Goal: Task Accomplishment & Management: Use online tool/utility

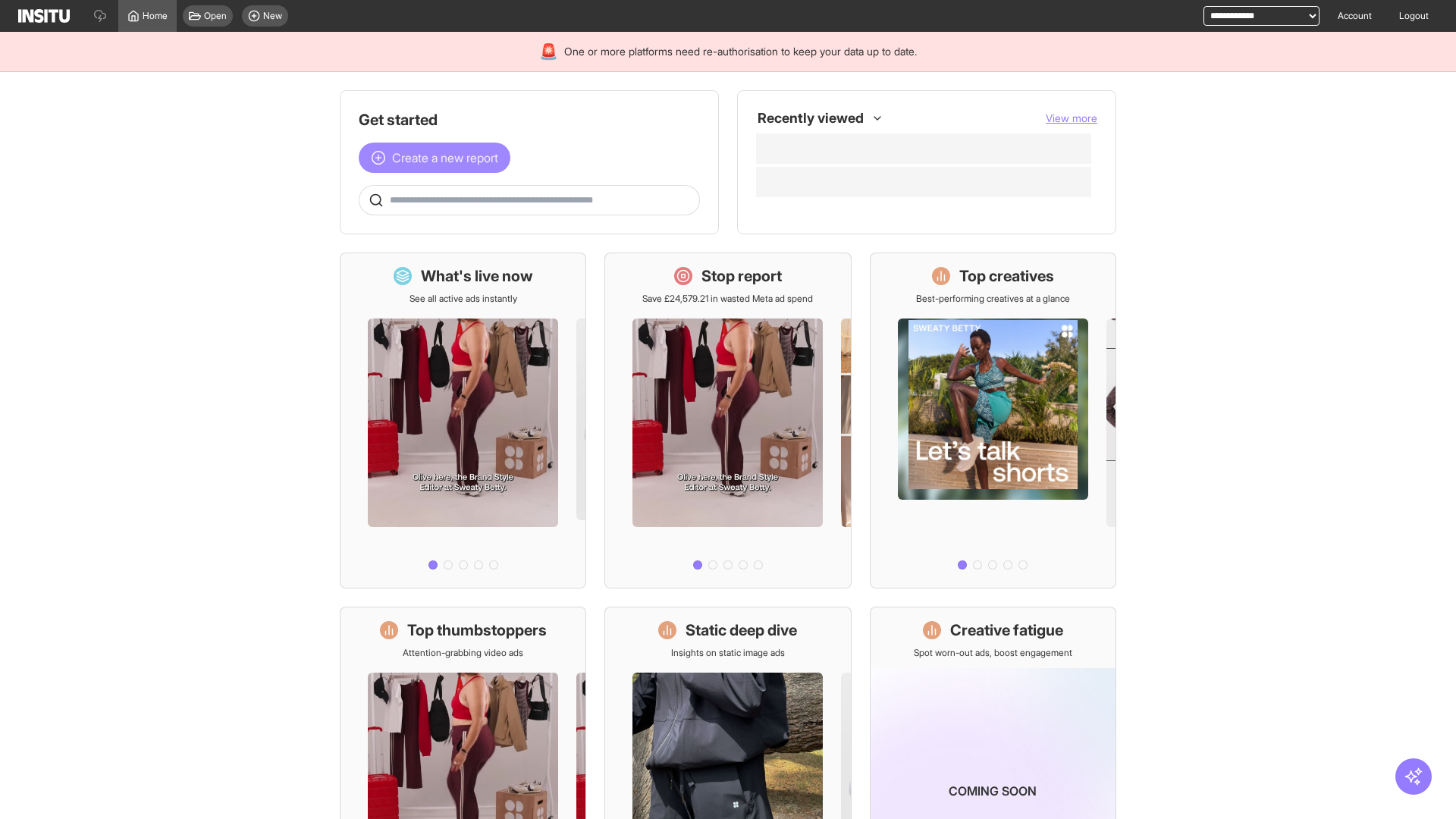
click at [438, 158] on span "Create a new report" at bounding box center [444, 157] width 106 height 18
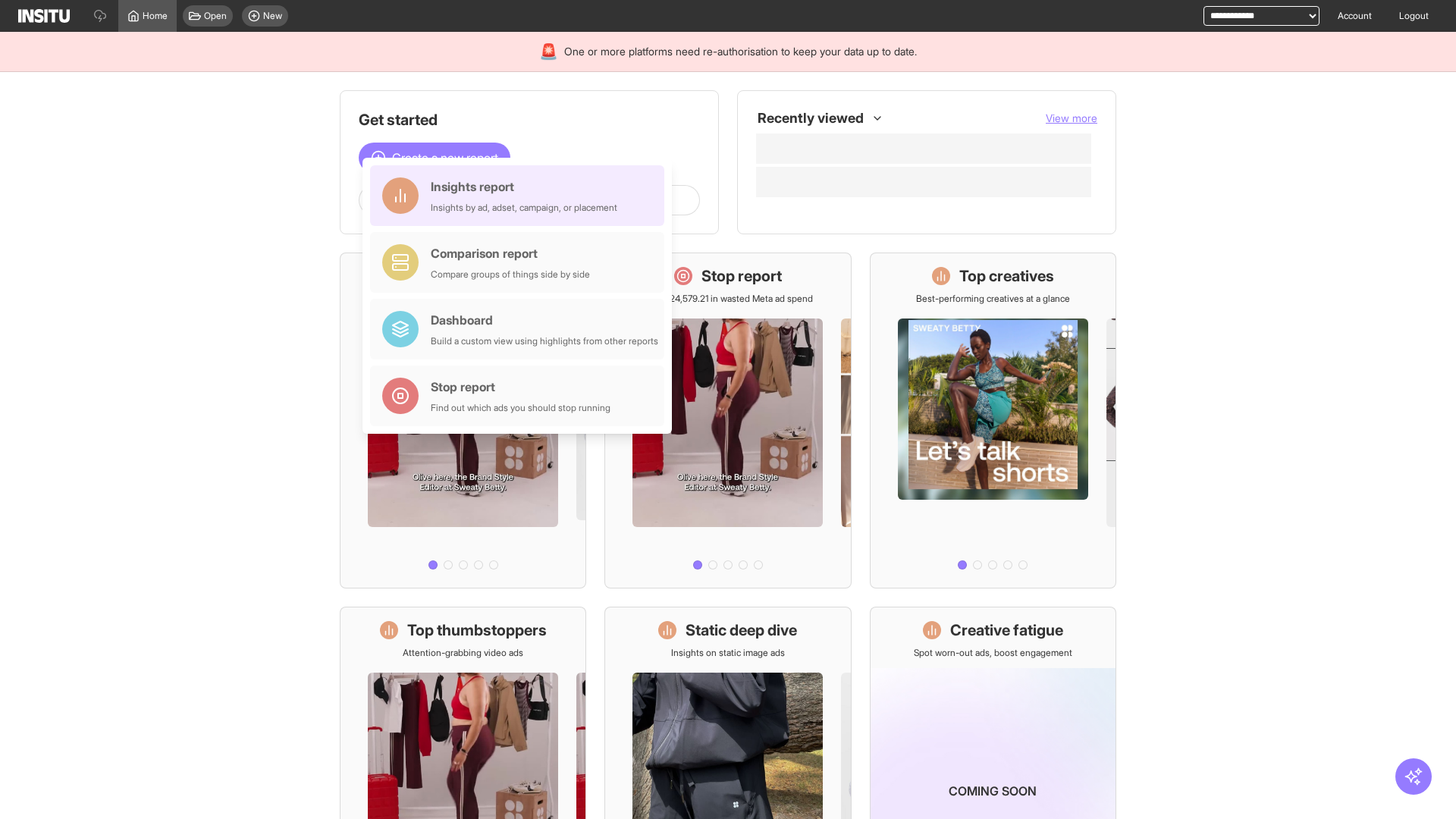
click at [521, 195] on div "Insights report Insights by ad, adset, campaign, or placement" at bounding box center [524, 195] width 187 height 37
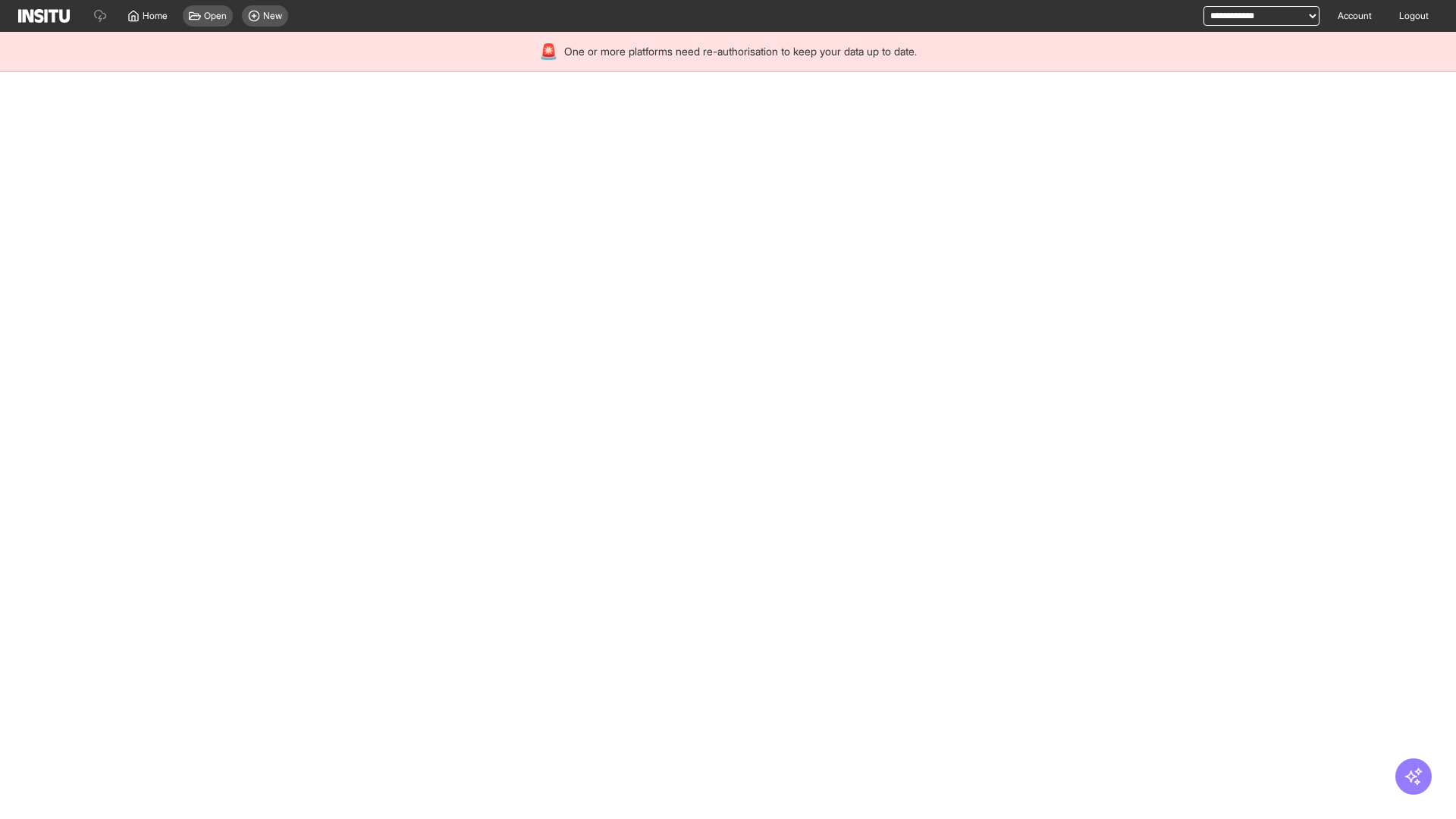
select select "**"
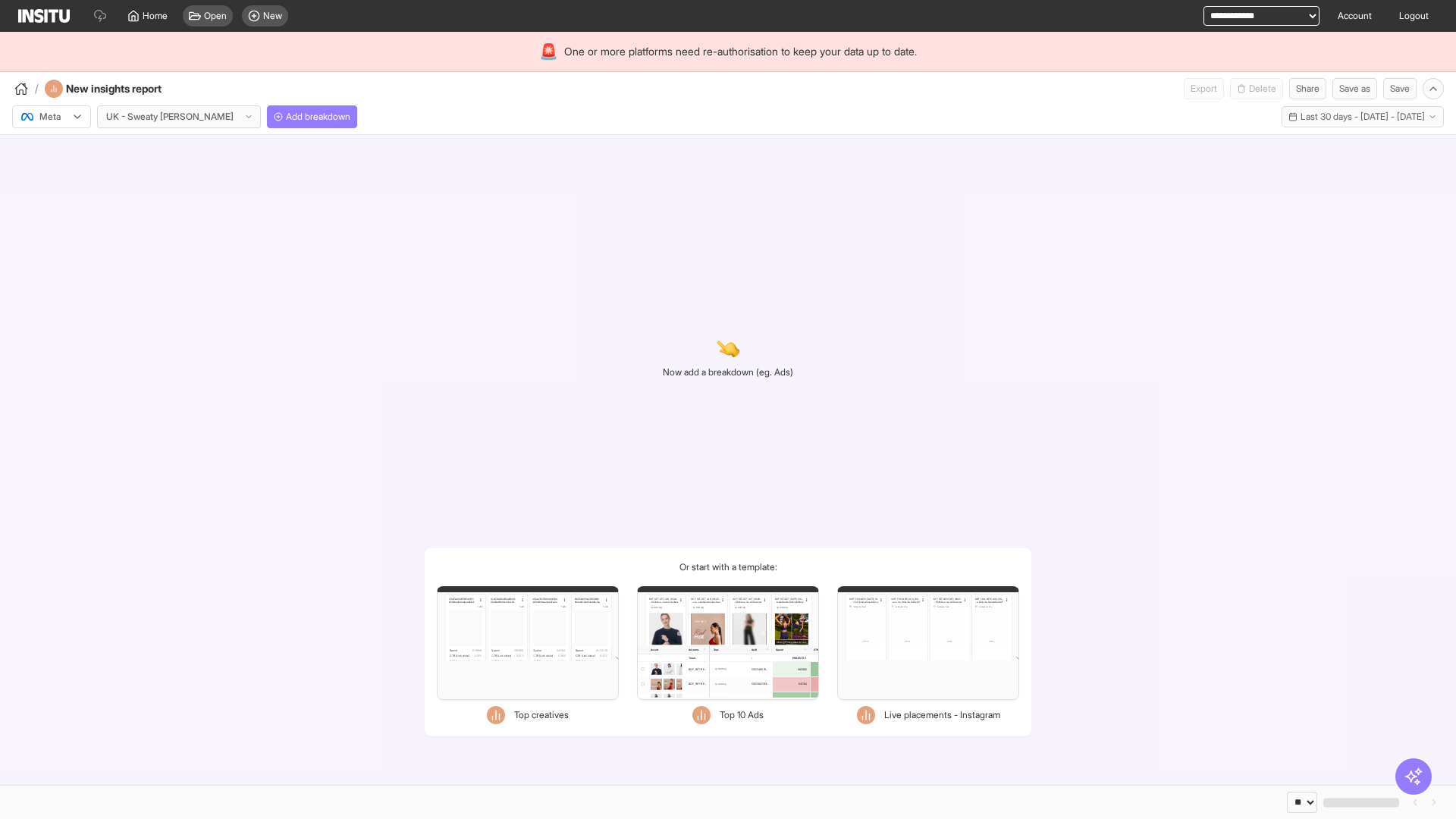
click at [52, 116] on div at bounding box center [41, 117] width 42 height 15
